Goal: Navigation & Orientation: Find specific page/section

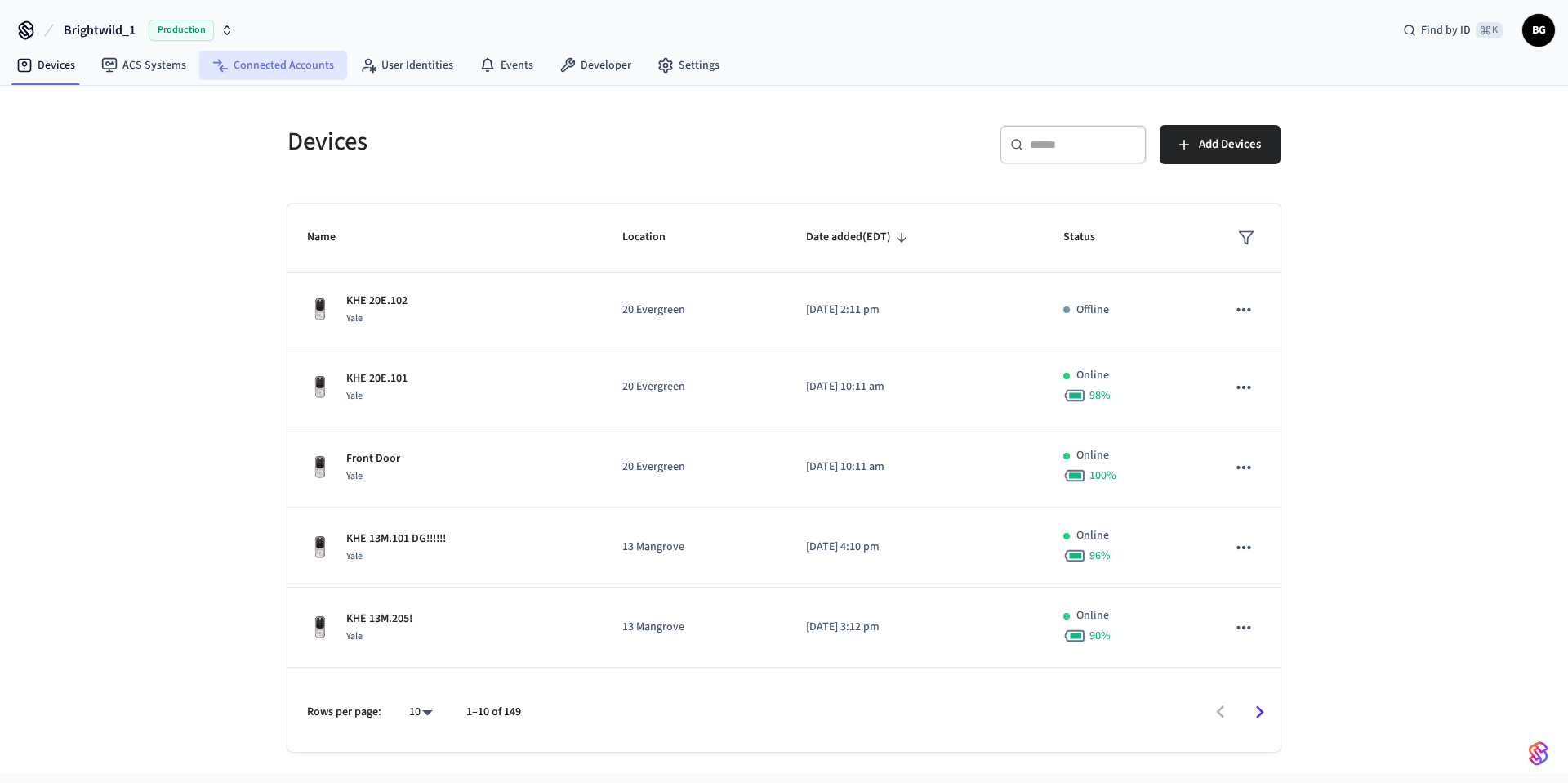
click at [255, 60] on link "Connected Accounts" at bounding box center [273, 65] width 148 height 29
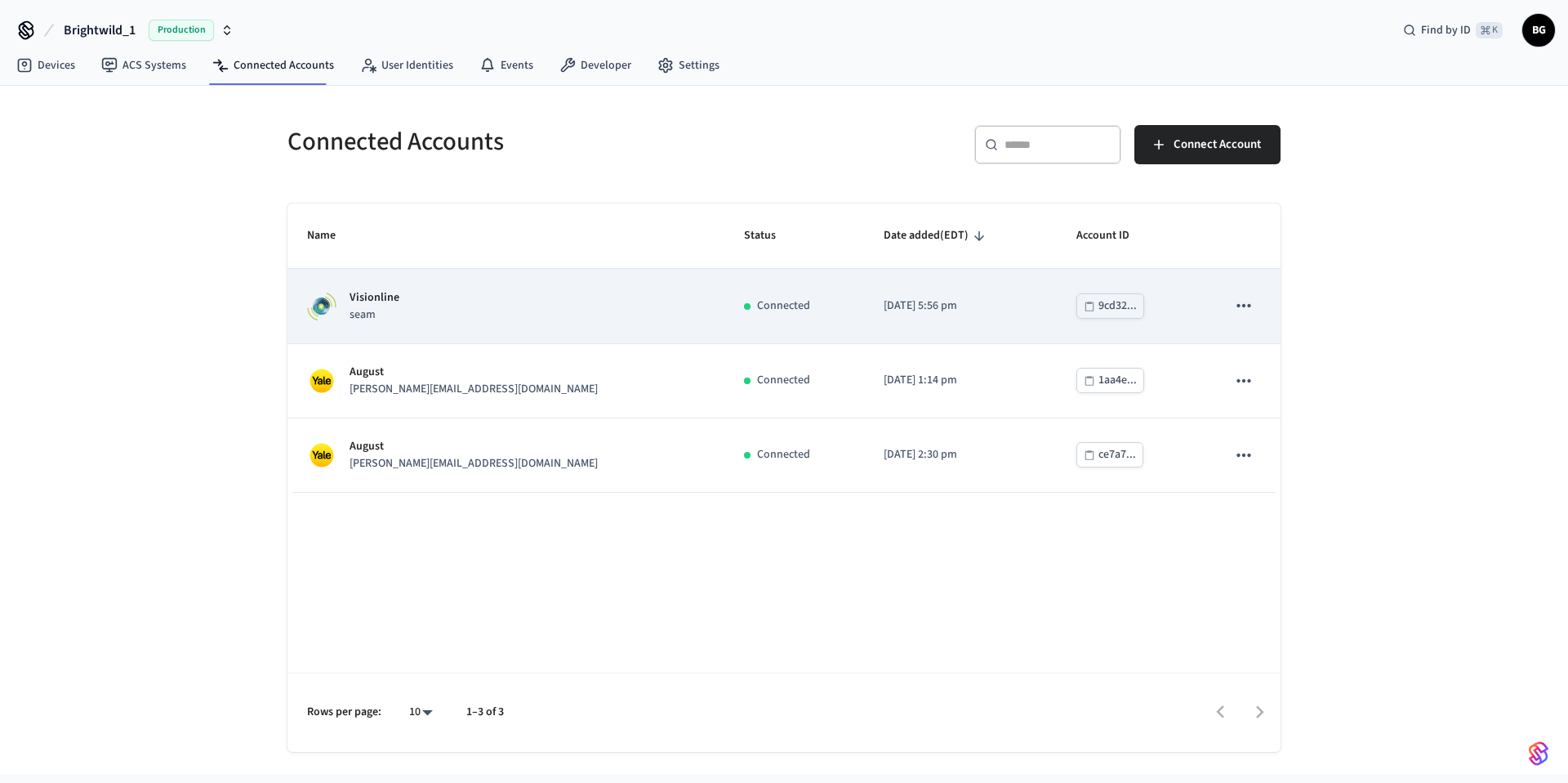
click at [494, 322] on div "Visionline seam" at bounding box center [505, 306] width 397 height 34
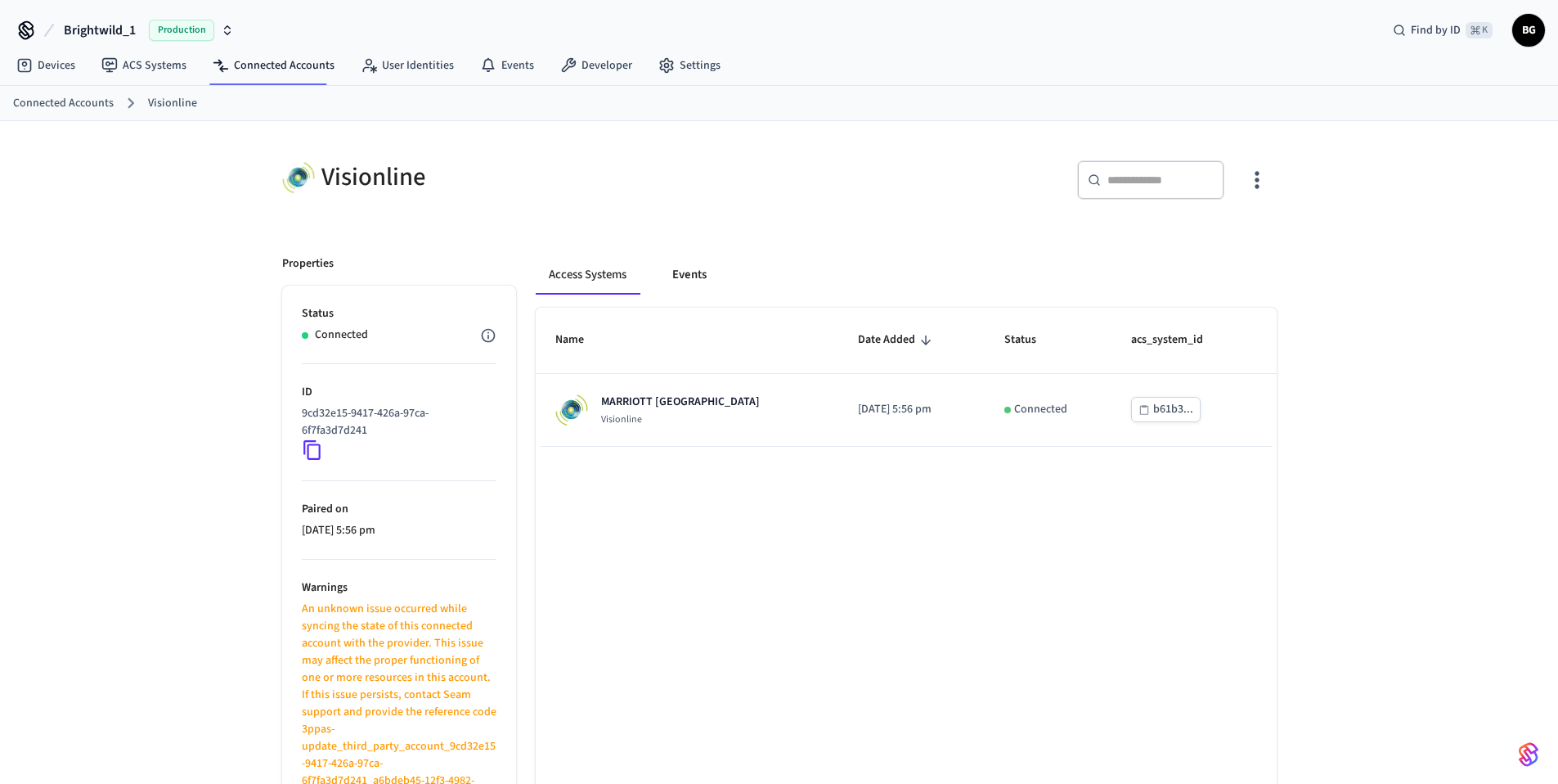
click at [689, 275] on button "Events" at bounding box center [689, 275] width 61 height 39
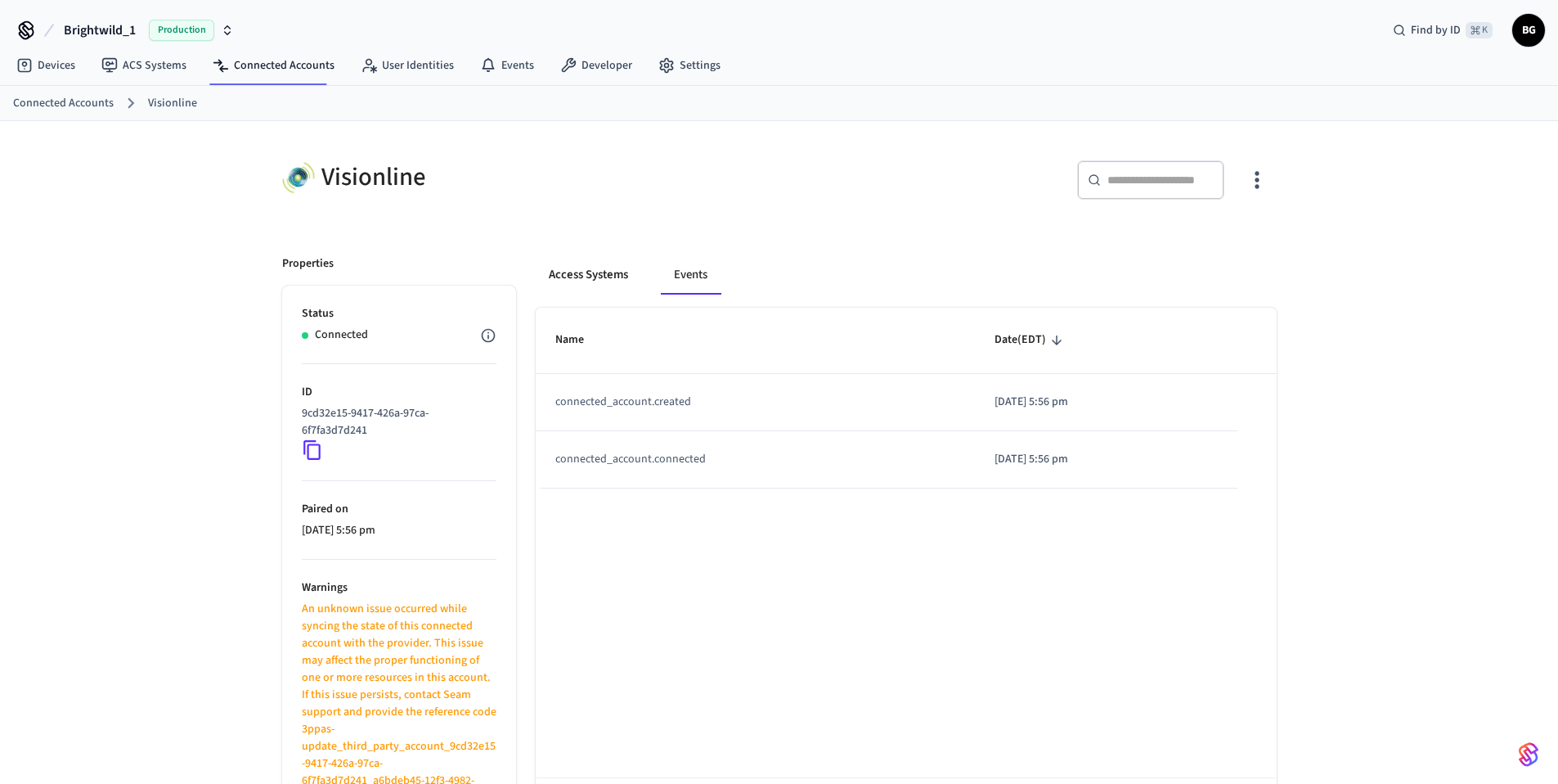
click at [570, 281] on button "Access Systems" at bounding box center [588, 275] width 105 height 39
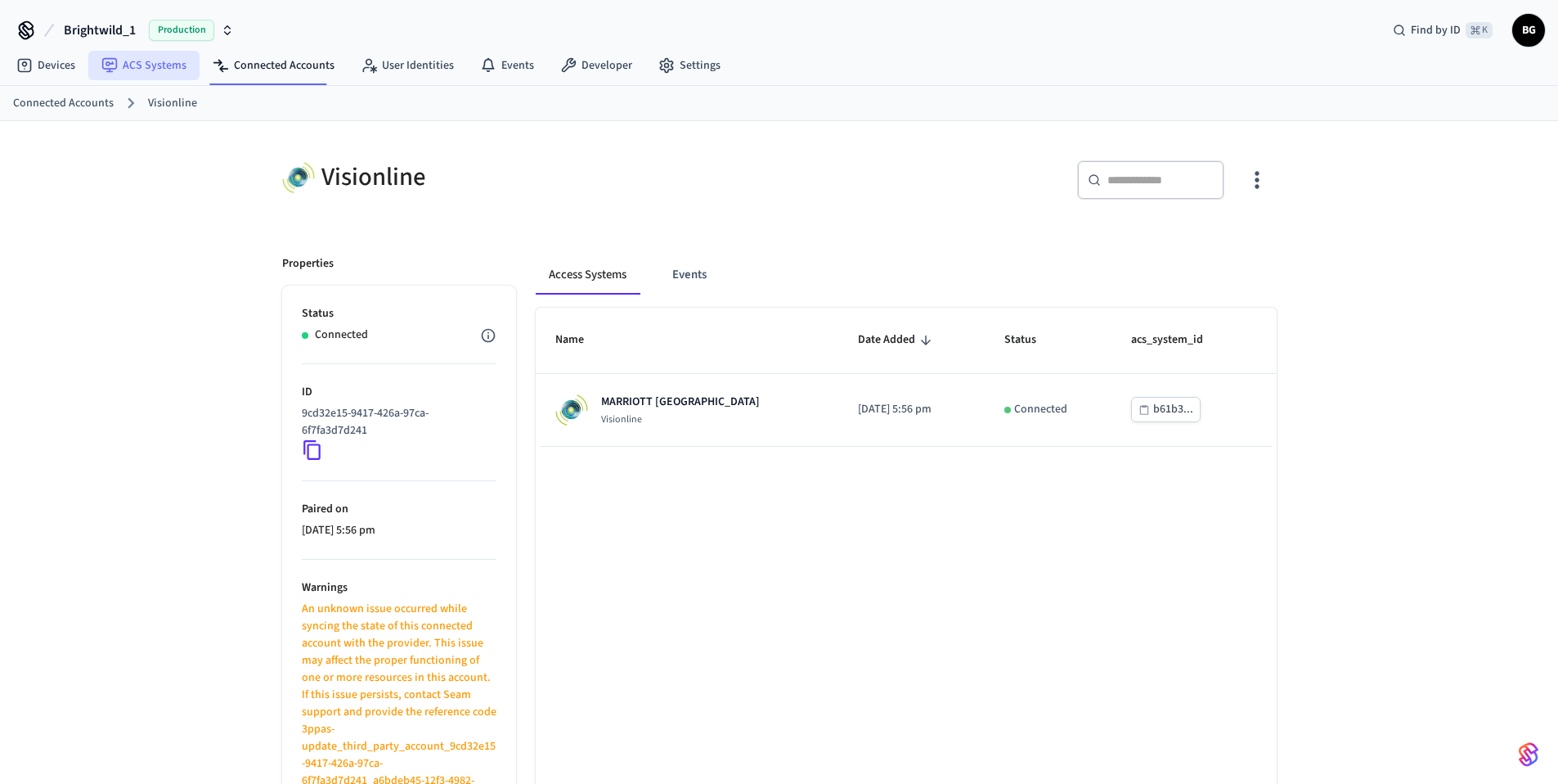
click at [102, 65] on icon at bounding box center [109, 65] width 15 height 15
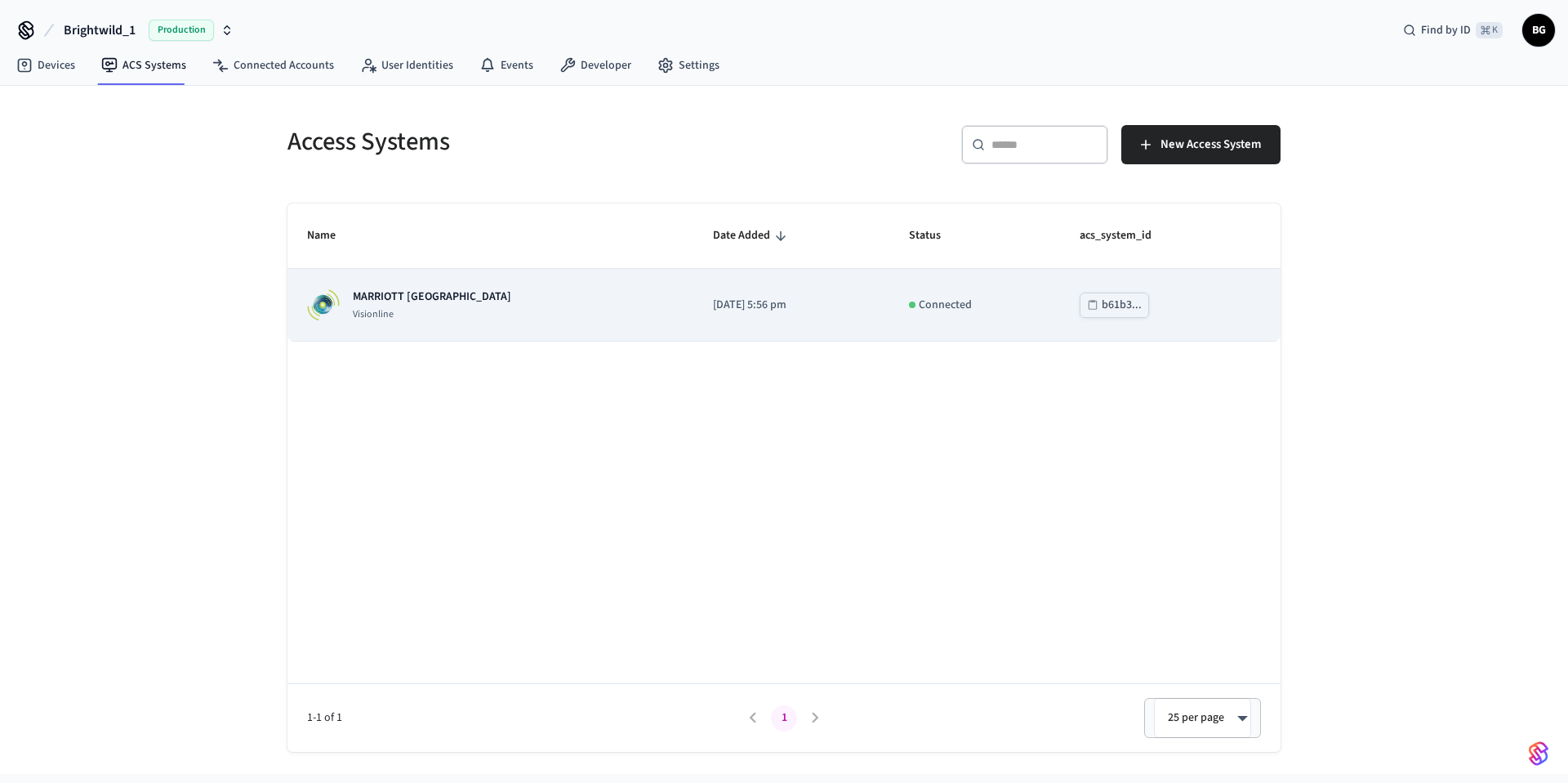
click at [599, 304] on td "MARRIOTT KEY WEST Visionline" at bounding box center [490, 304] width 406 height 73
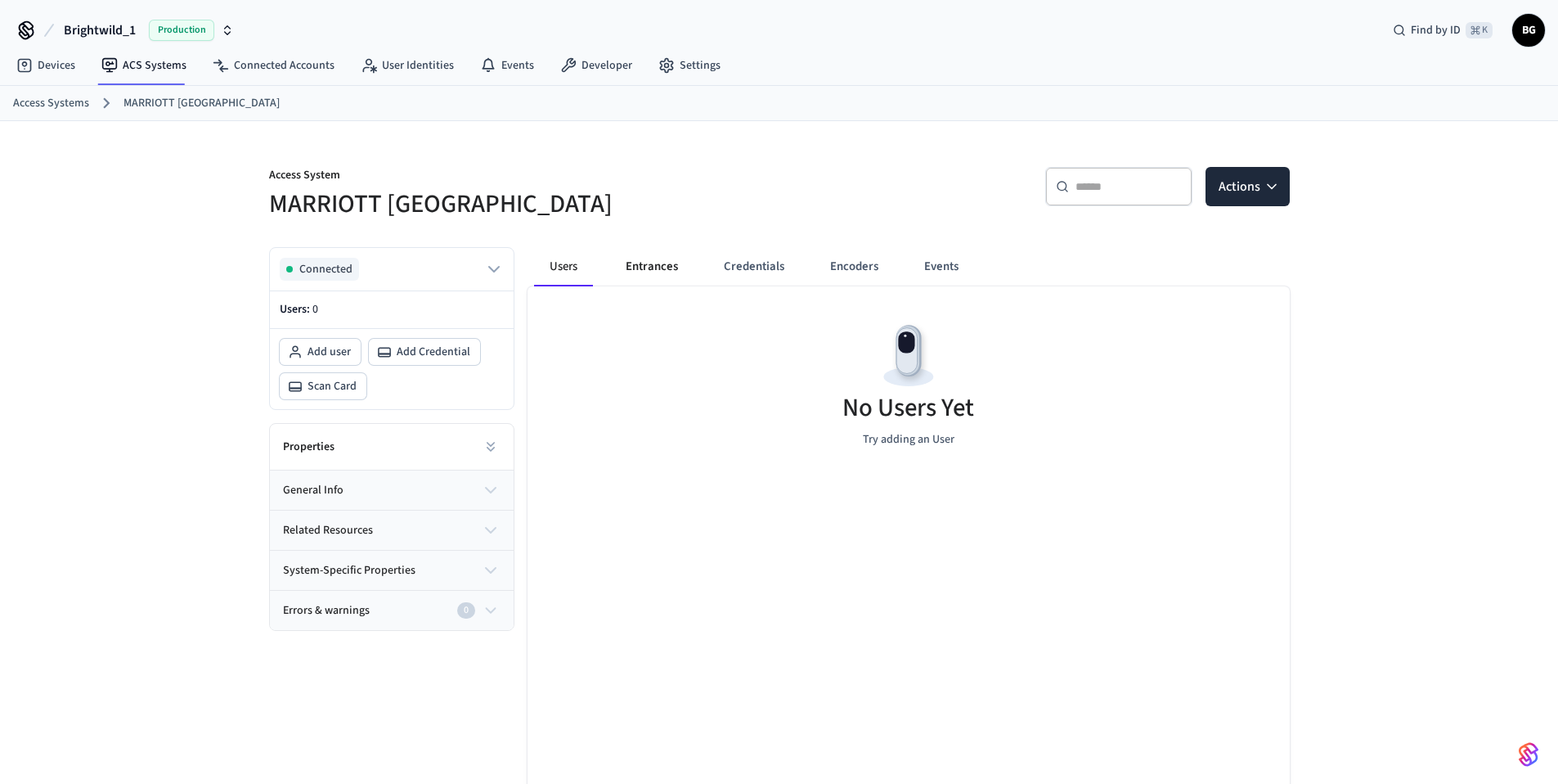
click at [648, 258] on button "Entrances" at bounding box center [652, 267] width 79 height 39
click at [762, 272] on button "Credentials" at bounding box center [752, 267] width 86 height 39
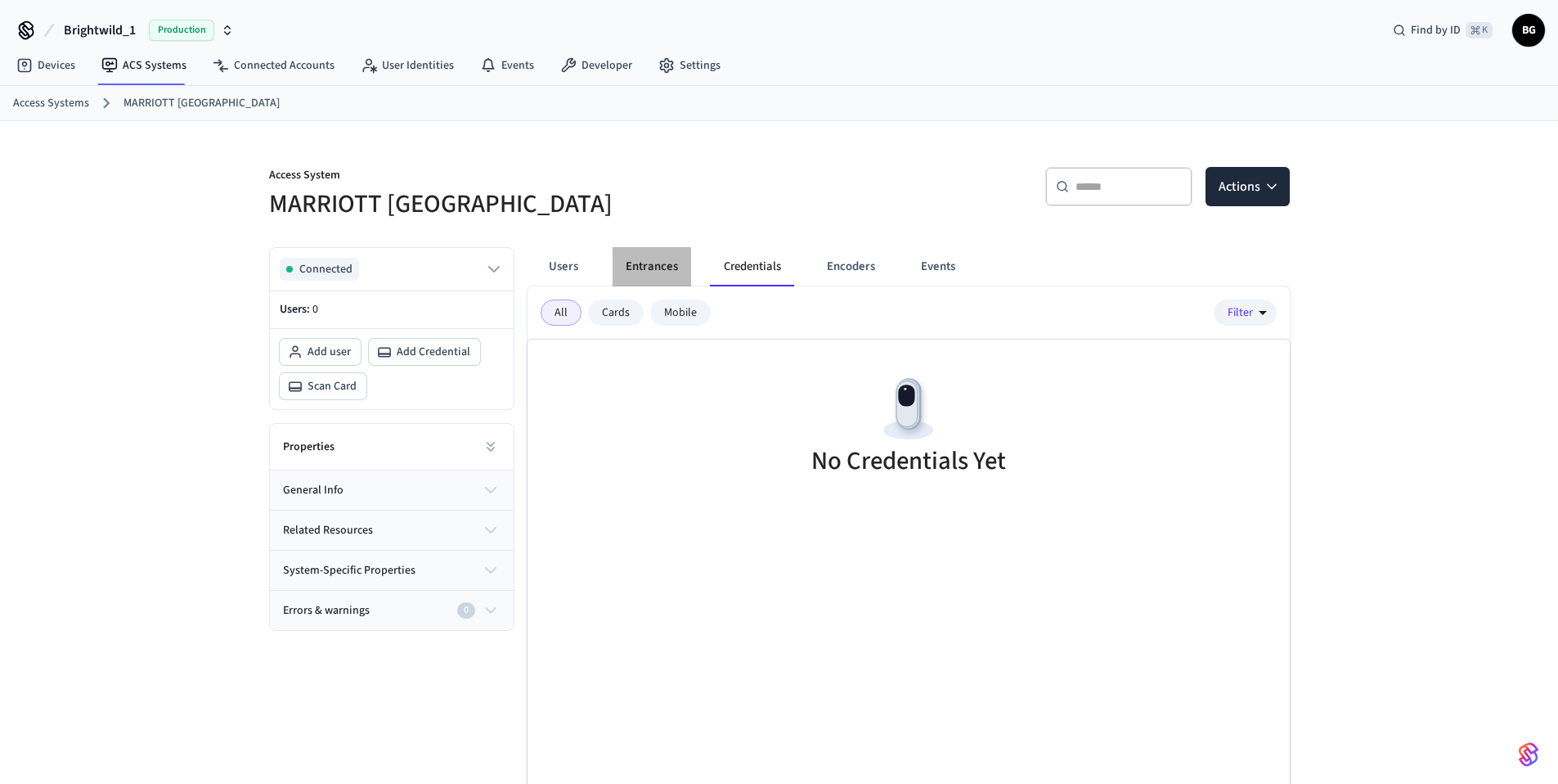
click at [669, 271] on button "Entrances" at bounding box center [652, 267] width 79 height 39
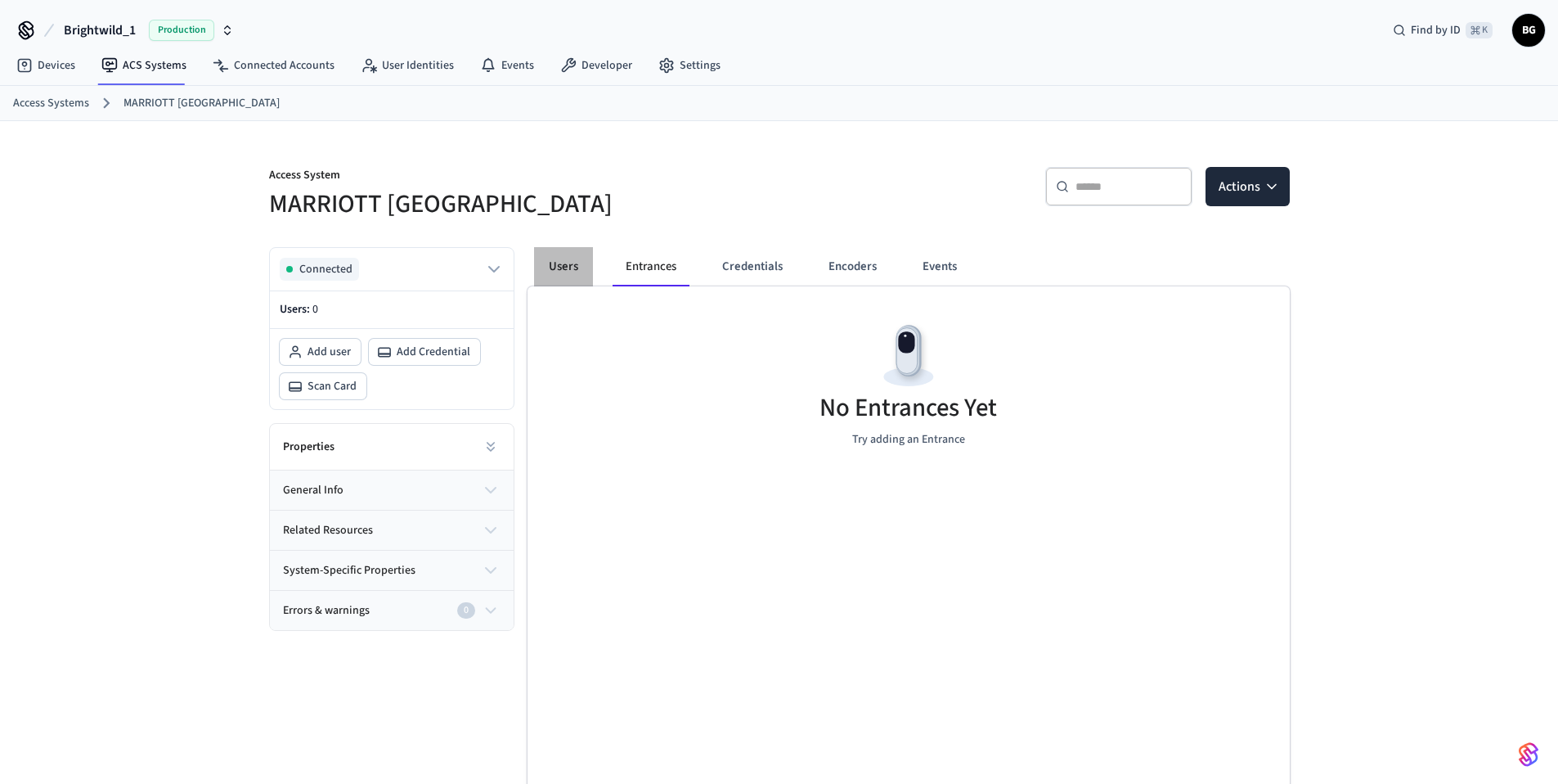
click at [579, 265] on button "Users" at bounding box center [563, 267] width 59 height 39
click at [296, 66] on link "Connected Accounts" at bounding box center [273, 65] width 148 height 29
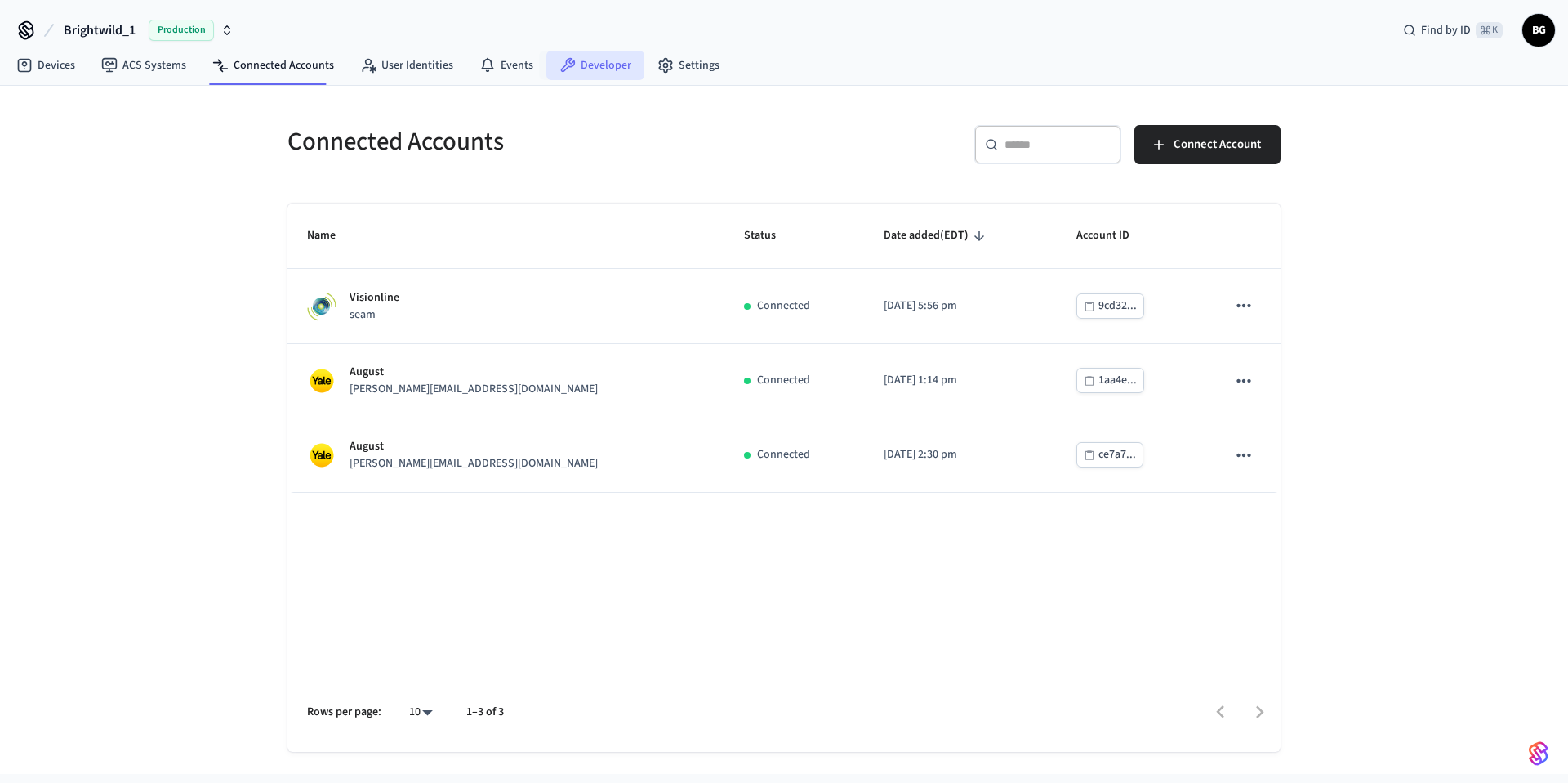
click at [592, 64] on link "Developer" at bounding box center [595, 65] width 98 height 29
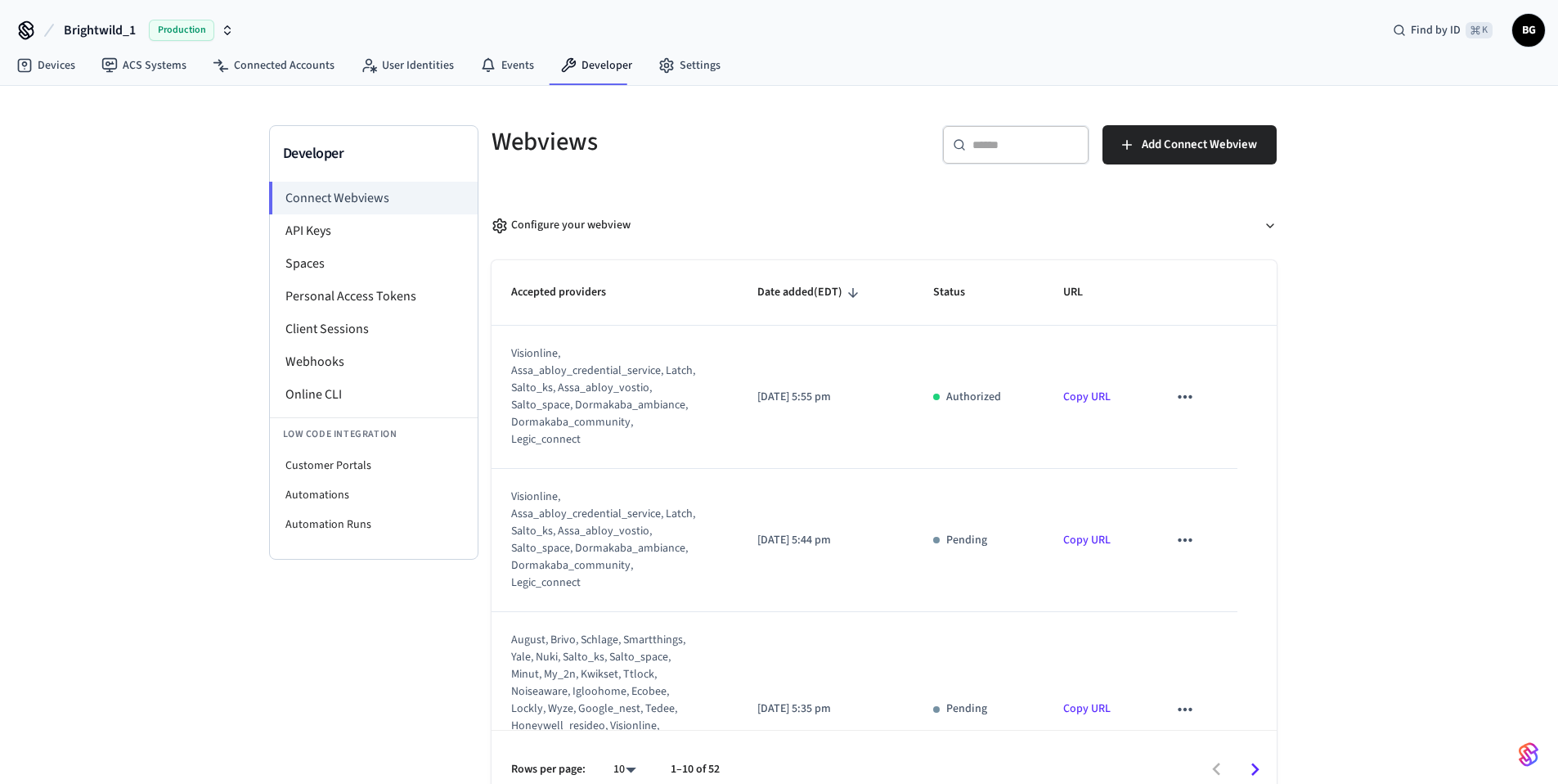
scroll to position [3, 0]
click at [360, 364] on li "Webhooks" at bounding box center [373, 361] width 208 height 33
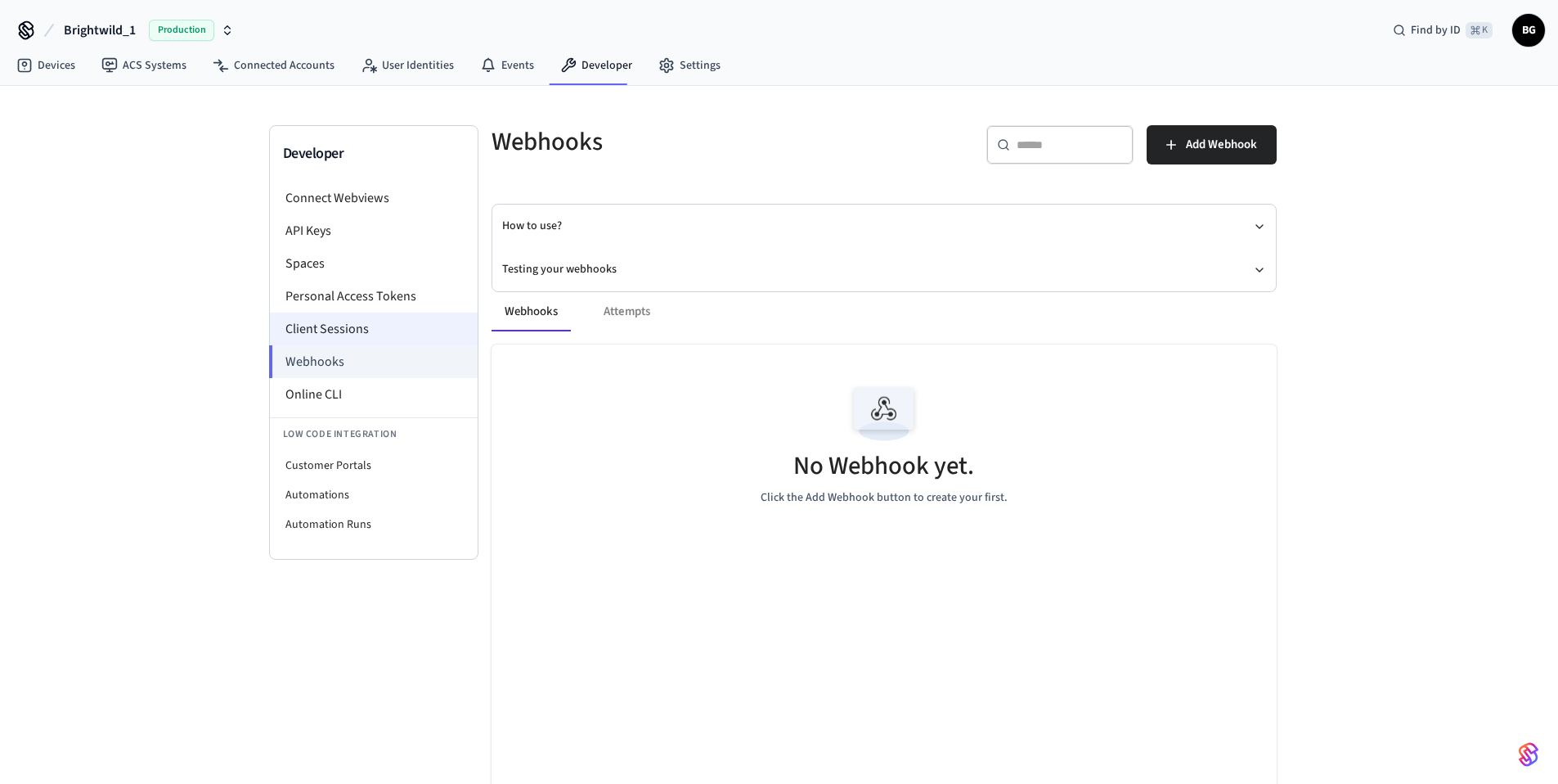
click at [346, 320] on li "Client Sessions" at bounding box center [373, 329] width 208 height 33
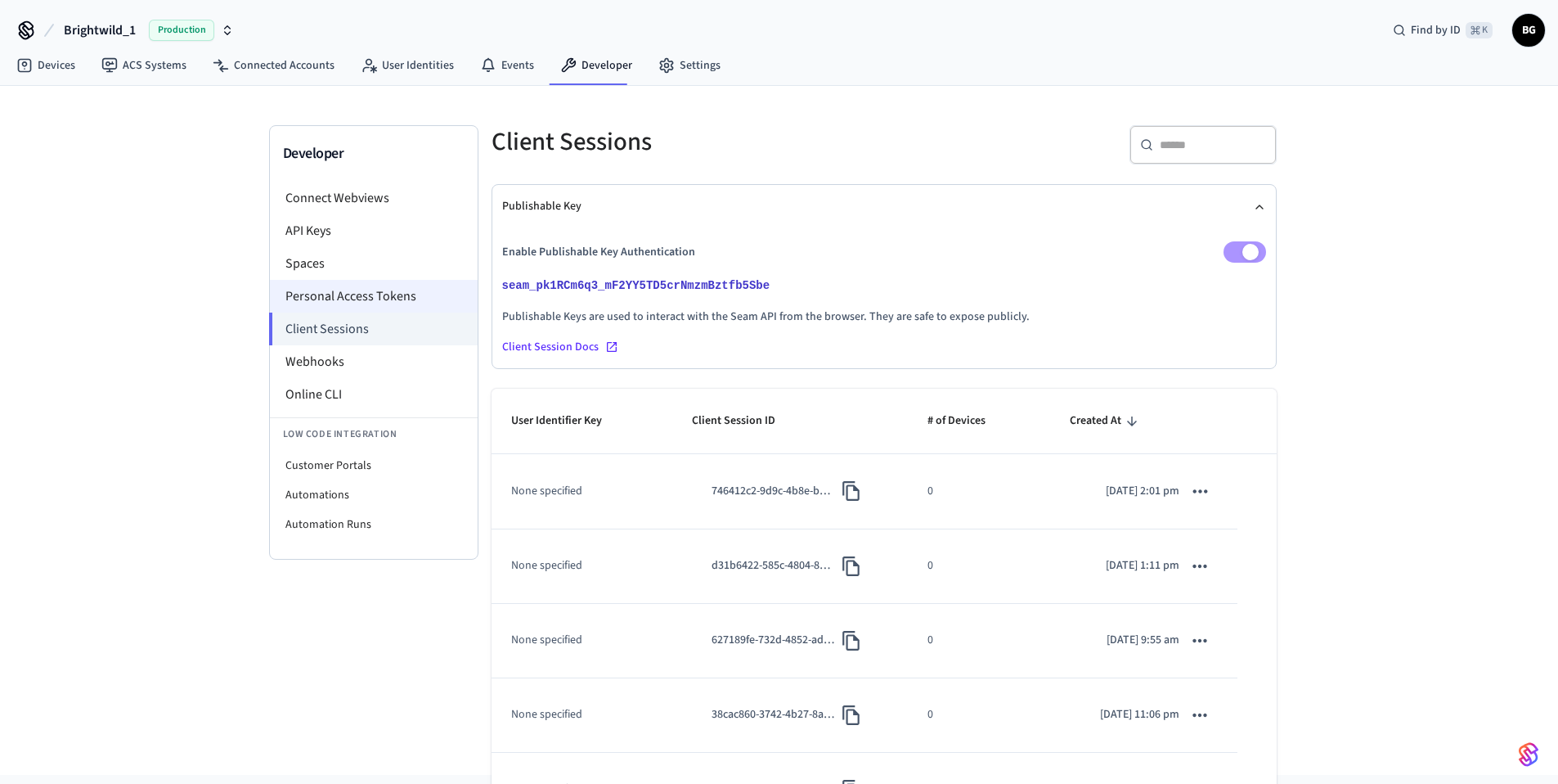
click at [353, 296] on li "Personal Access Tokens" at bounding box center [373, 296] width 208 height 33
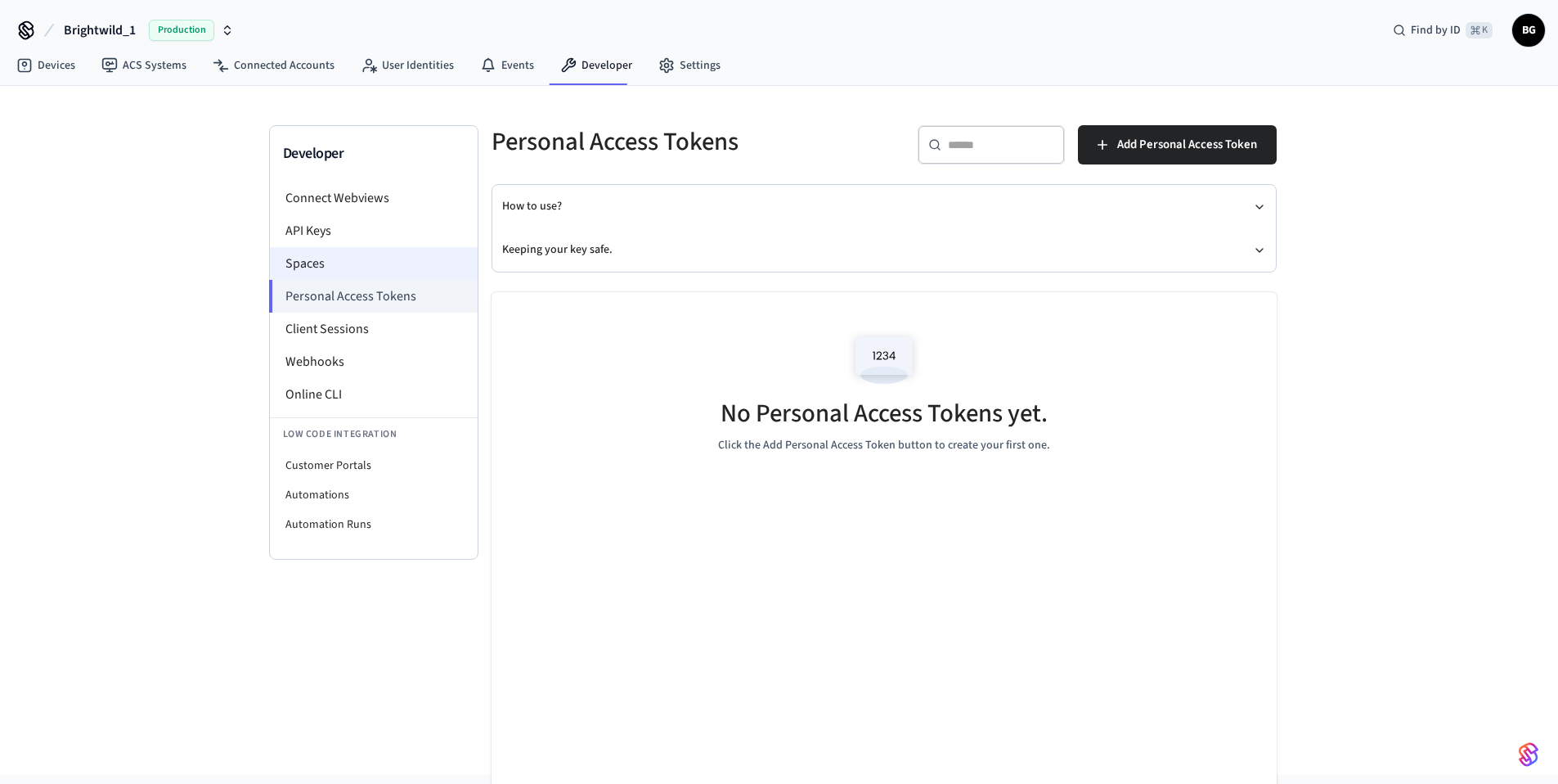
click at [316, 264] on li "Spaces" at bounding box center [373, 264] width 208 height 33
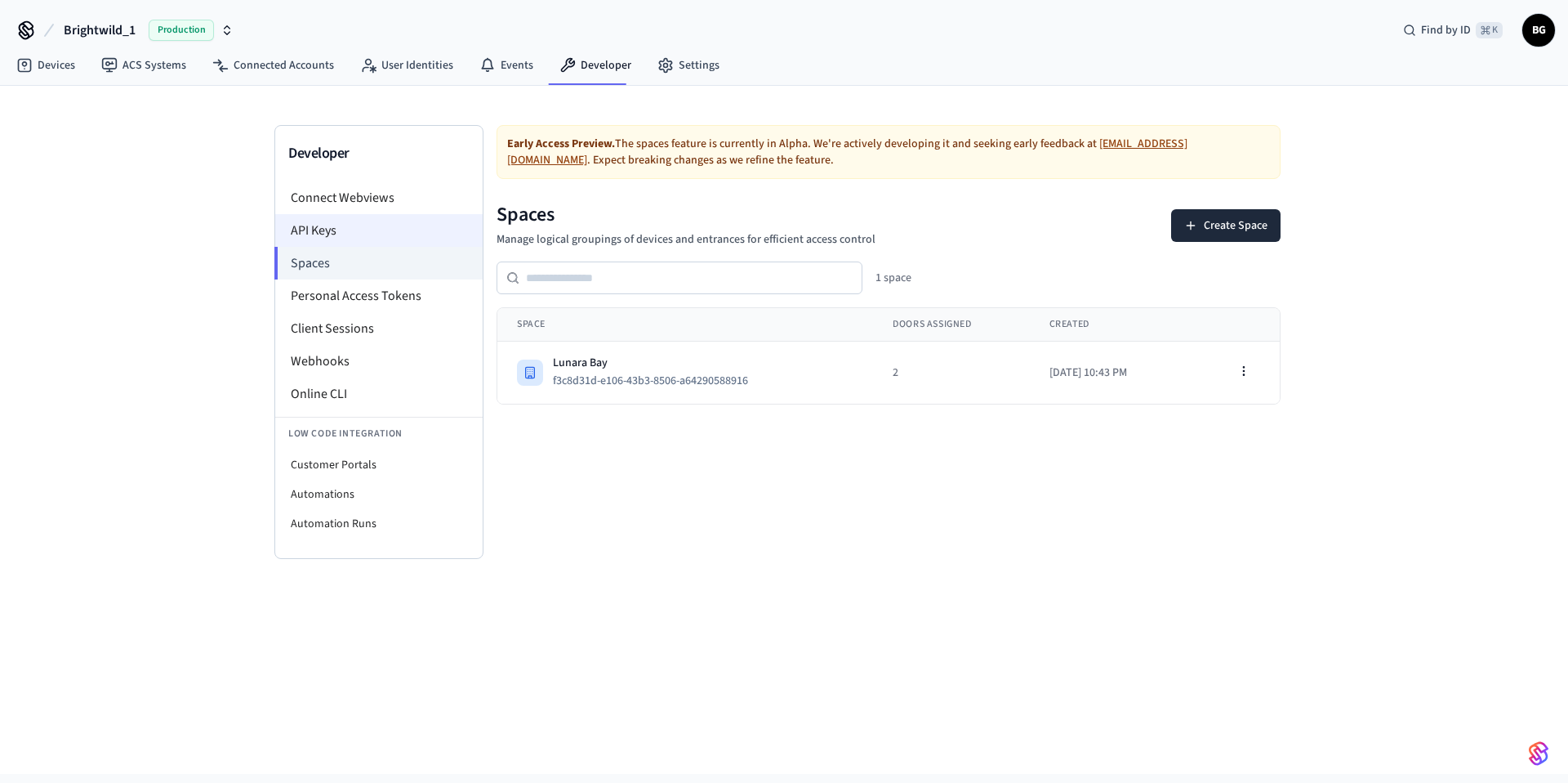
click at [319, 222] on li "API Keys" at bounding box center [379, 230] width 208 height 32
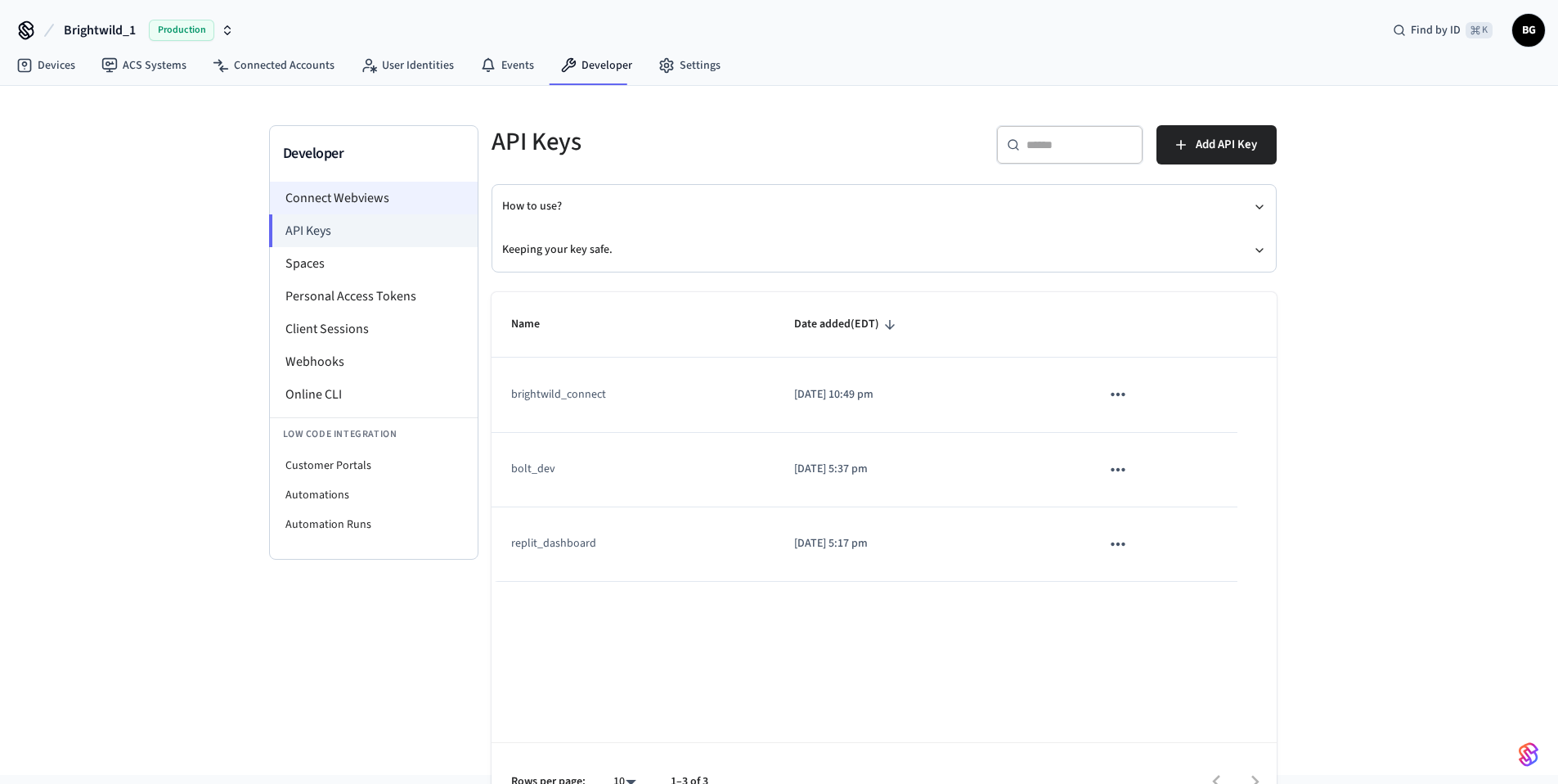
click at [329, 203] on li "Connect Webviews" at bounding box center [373, 198] width 208 height 33
